Goal: Complete application form

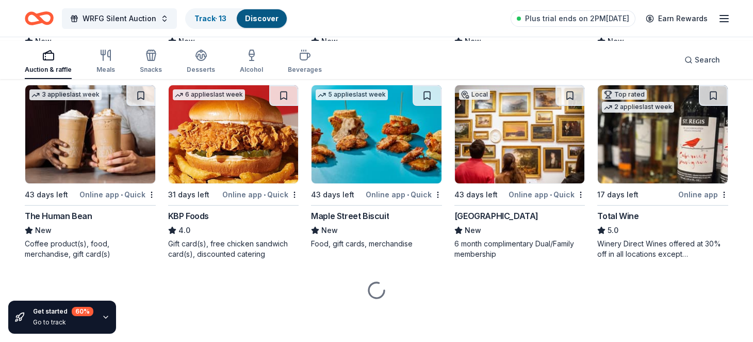
scroll to position [1324, 0]
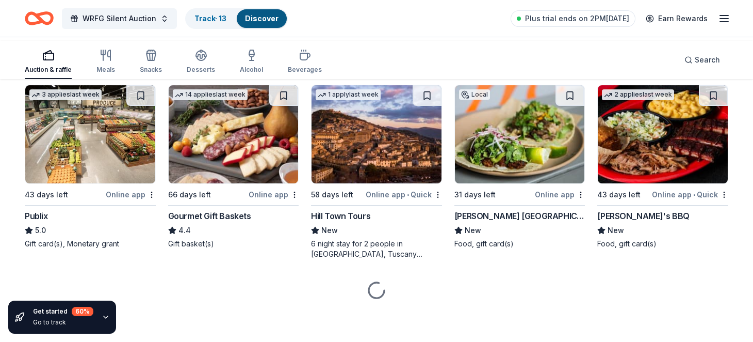
scroll to position [1909, 0]
click at [499, 60] on div "7-night stay in a luxurious 3-bedroom Tuscan Villa overlooking a vineyard and t…" at bounding box center [520, 49] width 131 height 21
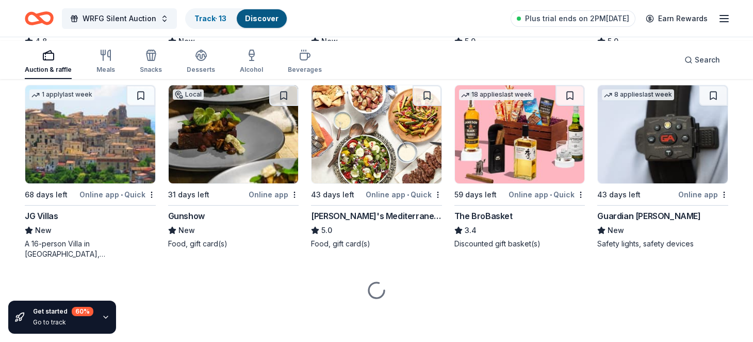
click at [518, 183] on img at bounding box center [520, 134] width 130 height 98
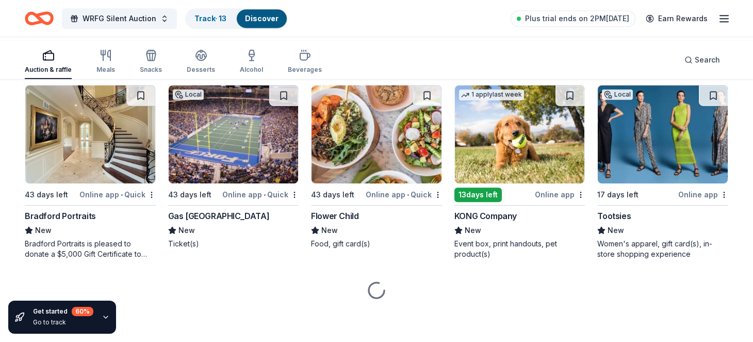
scroll to position [3594, 0]
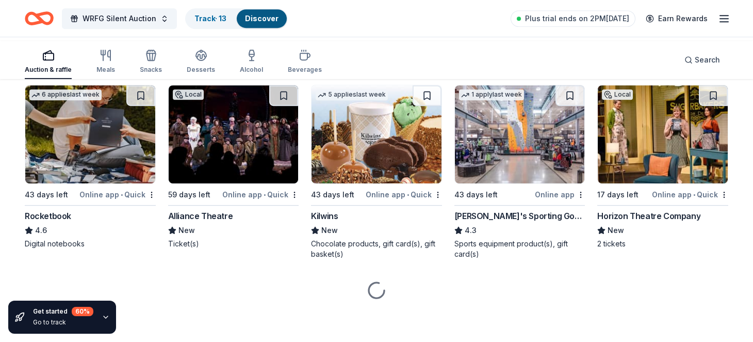
scroll to position [4679, 0]
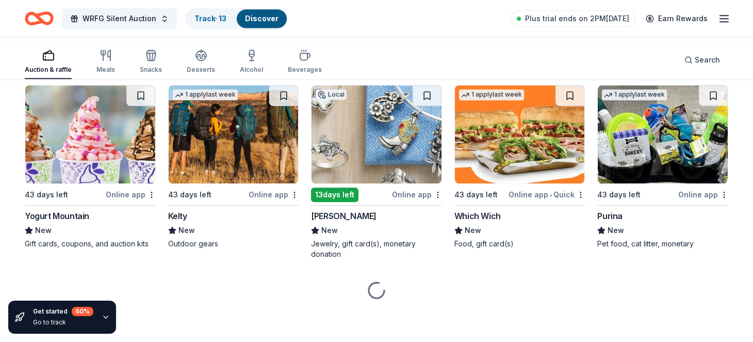
scroll to position [7750, 0]
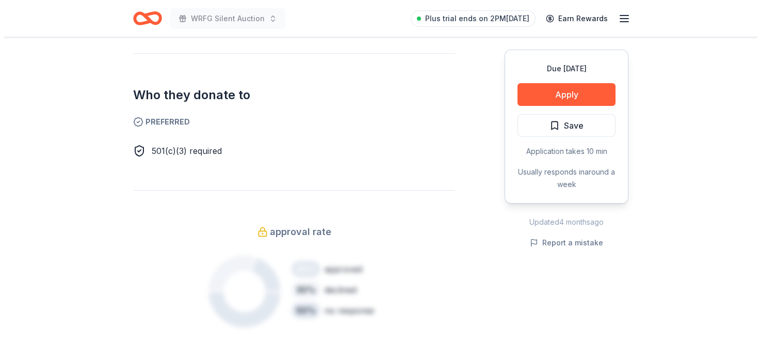
scroll to position [602, 0]
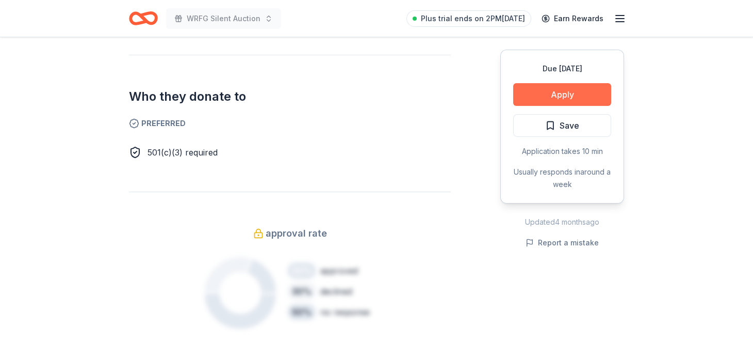
click at [515, 106] on button "Apply" at bounding box center [562, 94] width 98 height 23
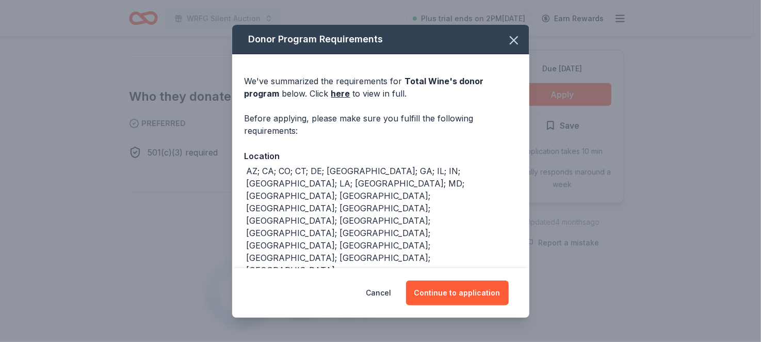
scroll to position [116, 0]
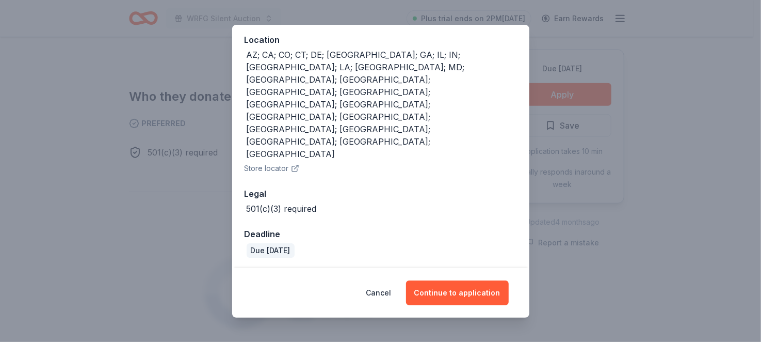
click at [259, 162] on button "Store locator" at bounding box center [272, 168] width 55 height 12
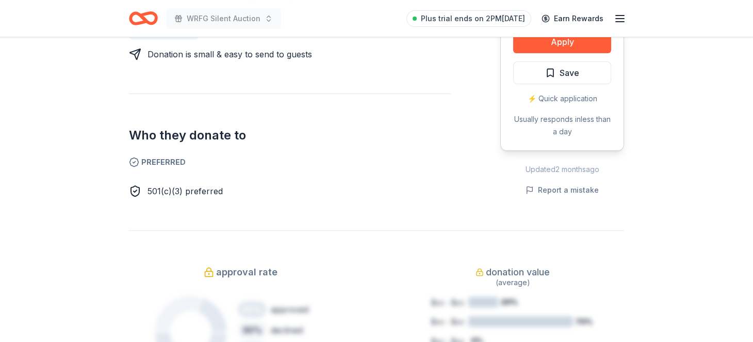
scroll to position [603, 0]
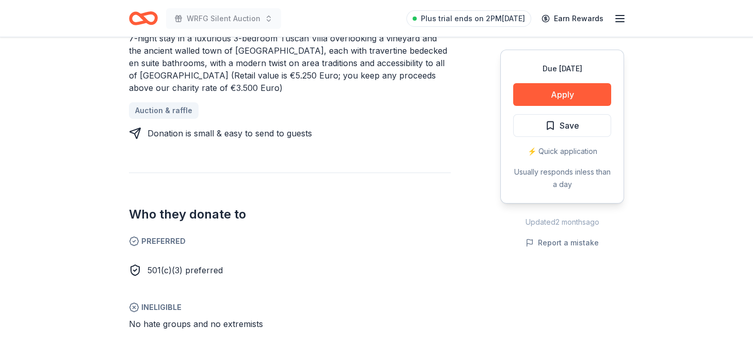
scroll to position [481, 0]
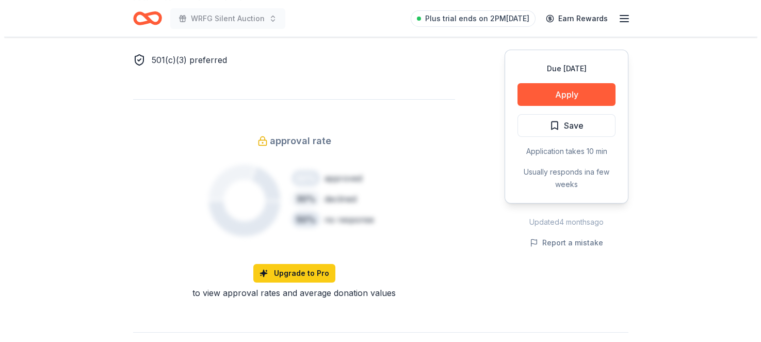
scroll to position [481, 0]
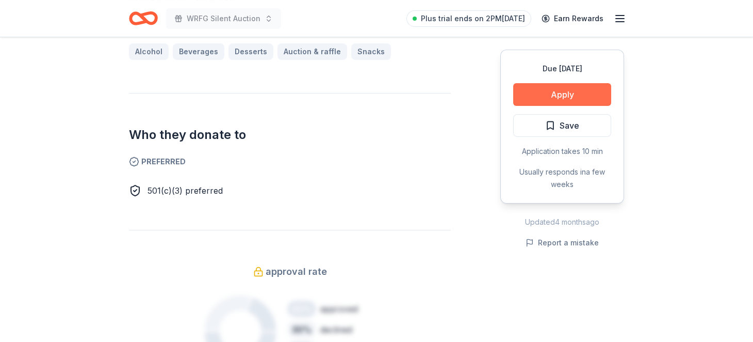
click at [544, 106] on button "Apply" at bounding box center [562, 94] width 98 height 23
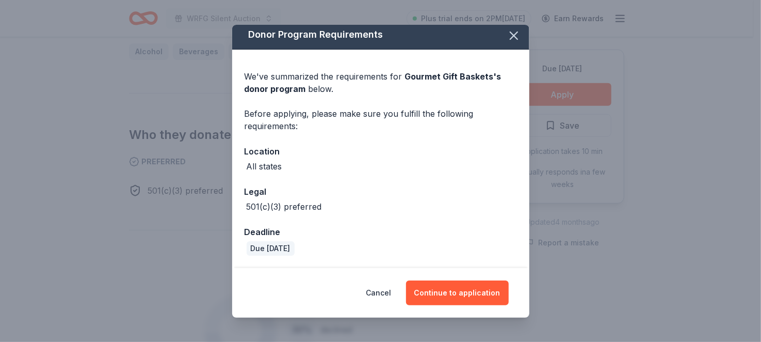
scroll to position [82, 0]
click at [502, 280] on button "Continue to application" at bounding box center [457, 292] width 103 height 25
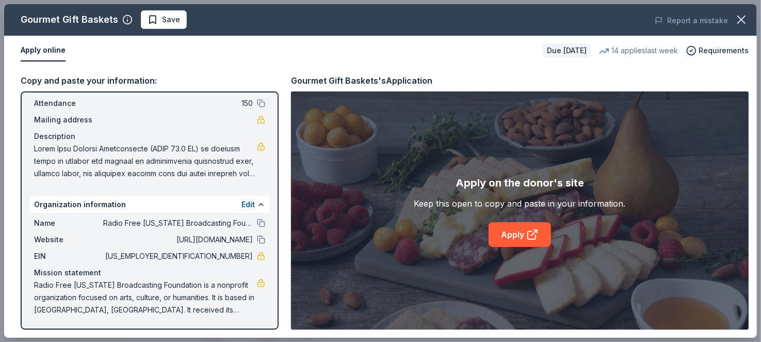
scroll to position [171, 0]
click at [521, 247] on link "Apply" at bounding box center [520, 234] width 62 height 25
click at [257, 219] on button at bounding box center [261, 223] width 8 height 8
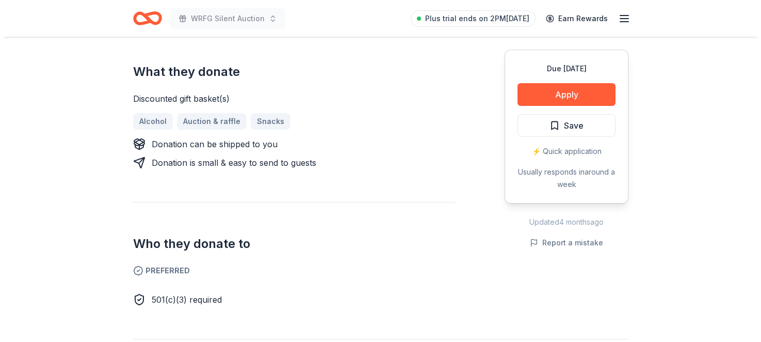
scroll to position [481, 0]
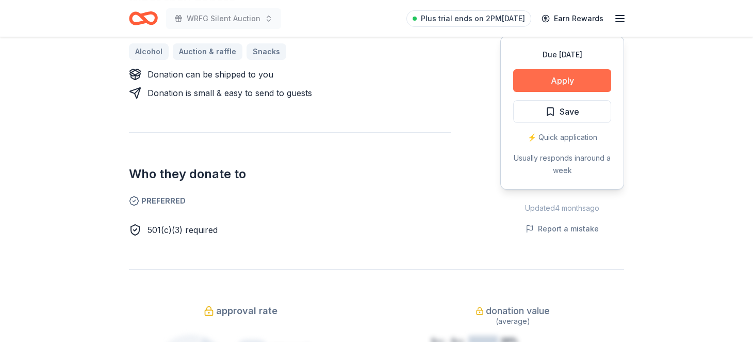
click at [557, 92] on button "Apply" at bounding box center [562, 80] width 98 height 23
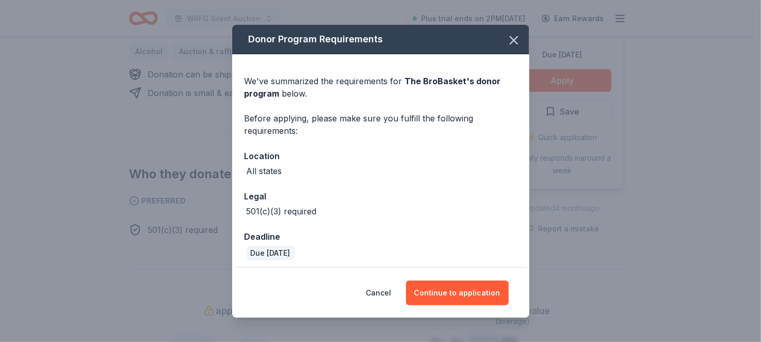
scroll to position [82, 0]
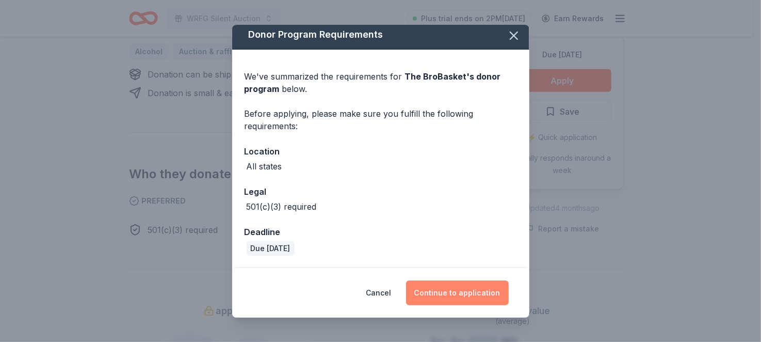
click at [483, 285] on button "Continue to application" at bounding box center [457, 292] width 103 height 25
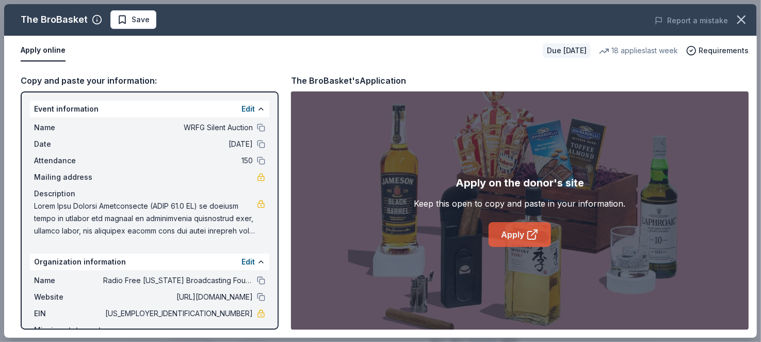
click at [528, 246] on link "Apply" at bounding box center [520, 234] width 62 height 25
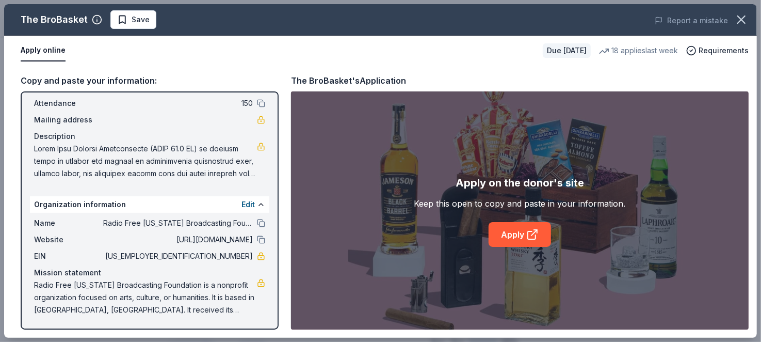
scroll to position [171, 0]
click at [534, 240] on icon at bounding box center [532, 234] width 12 height 12
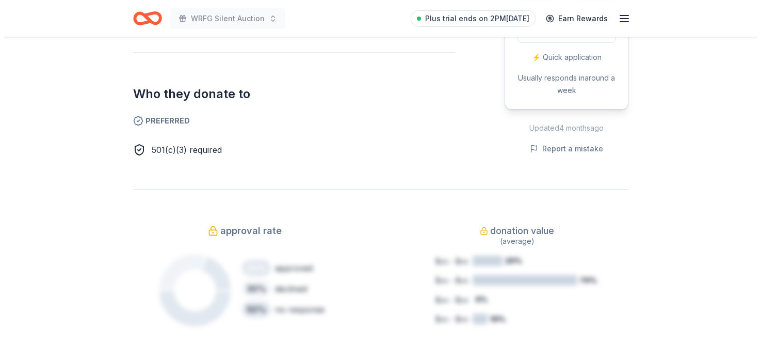
scroll to position [602, 0]
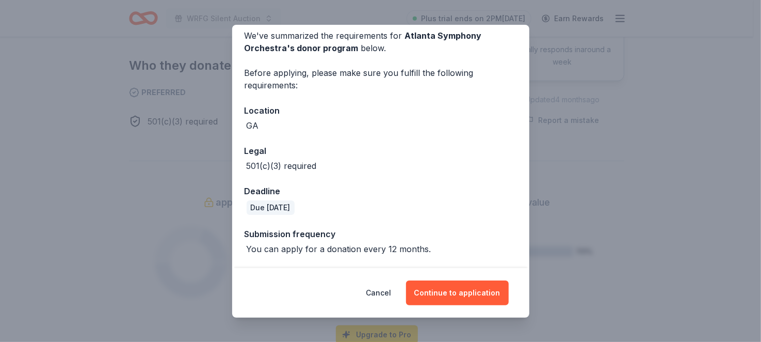
scroll to position [133, 0]
click at [489, 282] on button "Continue to application" at bounding box center [457, 292] width 103 height 25
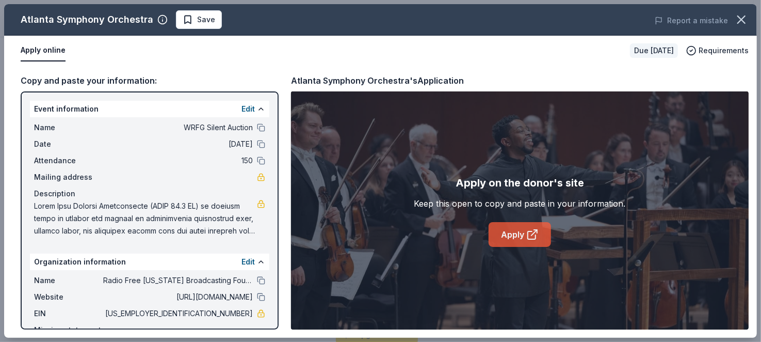
click at [520, 247] on link "Apply" at bounding box center [520, 234] width 62 height 25
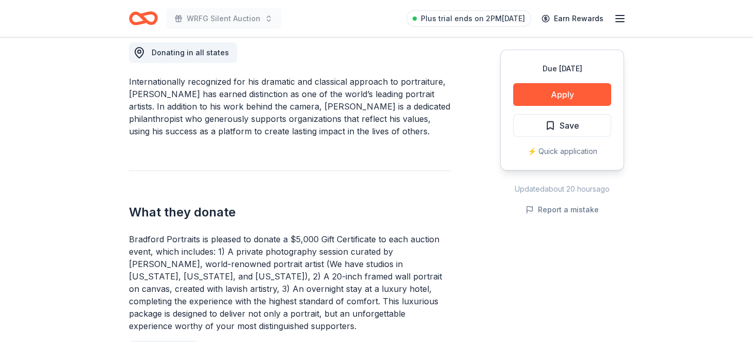
scroll to position [241, 0]
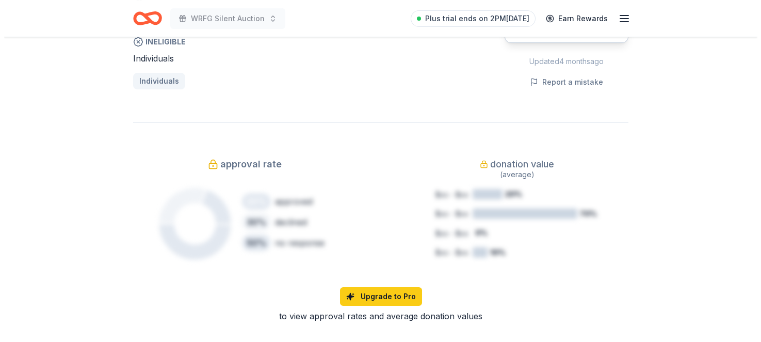
scroll to position [722, 0]
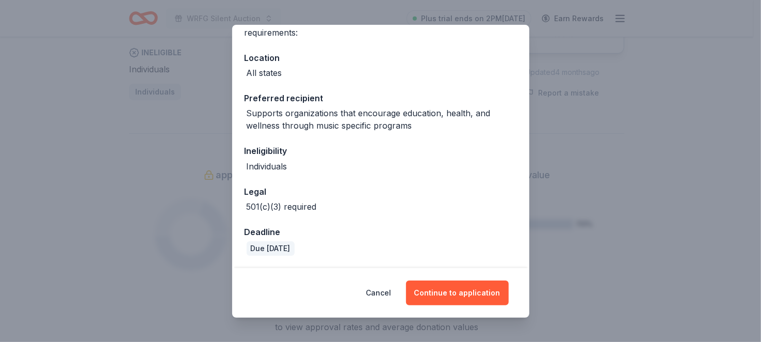
scroll to position [199, 0]
click at [449, 280] on button "Continue to application" at bounding box center [457, 292] width 103 height 25
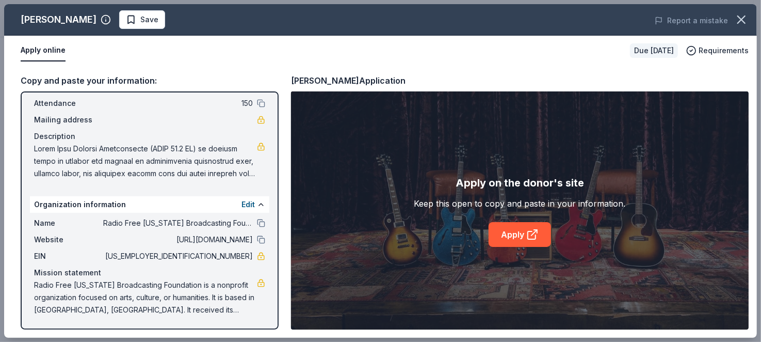
scroll to position [171, 0]
click at [508, 247] on link "Apply" at bounding box center [520, 234] width 62 height 25
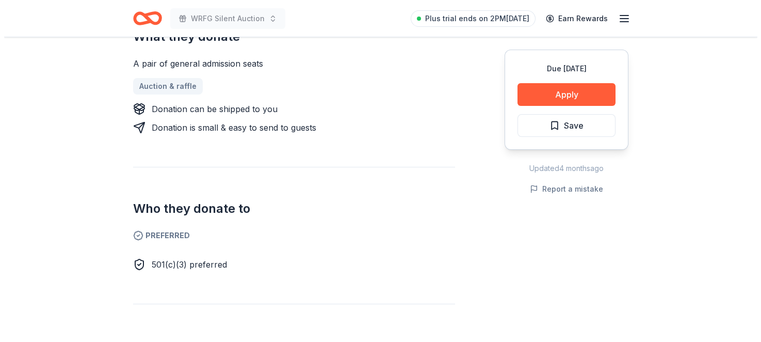
scroll to position [481, 0]
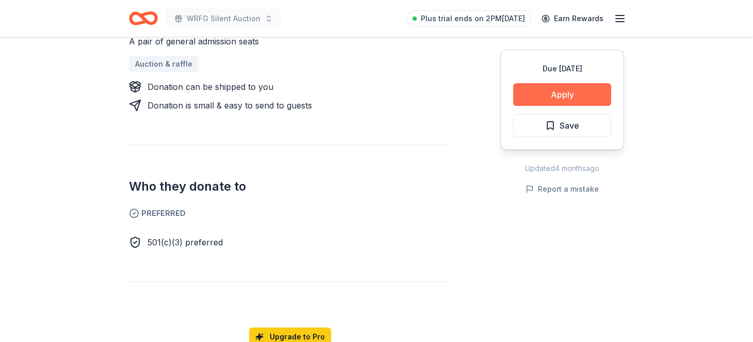
click at [534, 106] on button "Apply" at bounding box center [562, 94] width 98 height 23
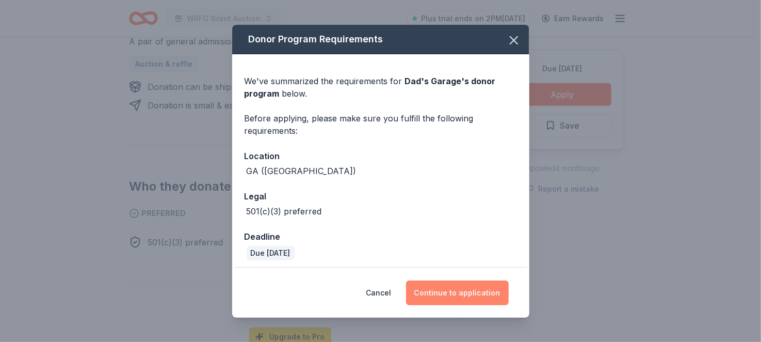
click at [463, 284] on button "Continue to application" at bounding box center [457, 292] width 103 height 25
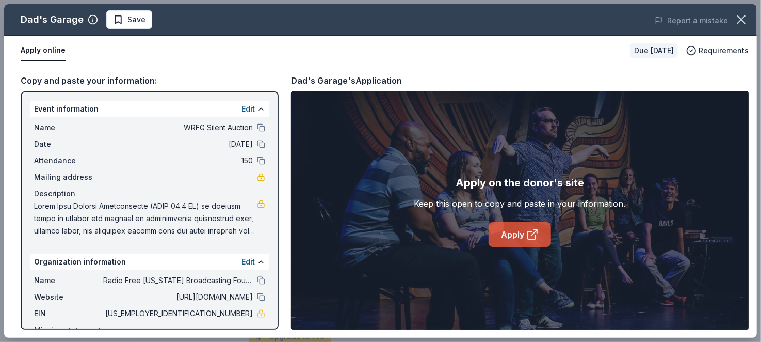
click at [522, 247] on link "Apply" at bounding box center [520, 234] width 62 height 25
